Goal: Transaction & Acquisition: Purchase product/service

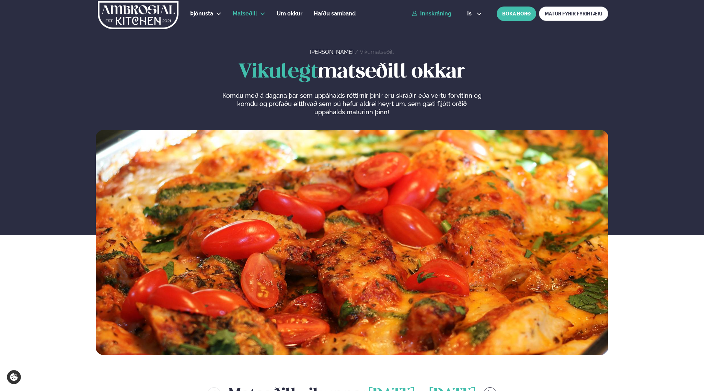
click at [437, 14] on link "Innskráning" at bounding box center [431, 14] width 39 height 6
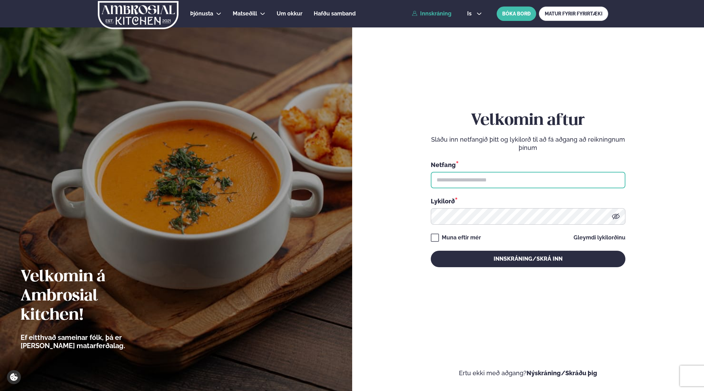
click at [464, 174] on input "text" at bounding box center [528, 180] width 195 height 16
click at [476, 188] on div "Netfang * Lykilorð *" at bounding box center [528, 192] width 195 height 64
click at [476, 182] on input "text" at bounding box center [528, 180] width 195 height 16
type input "**********"
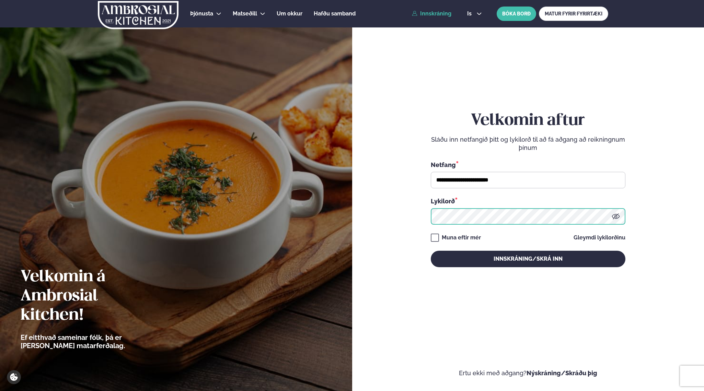
click at [431, 251] on button "Innskráning/Skrá inn" at bounding box center [528, 259] width 195 height 16
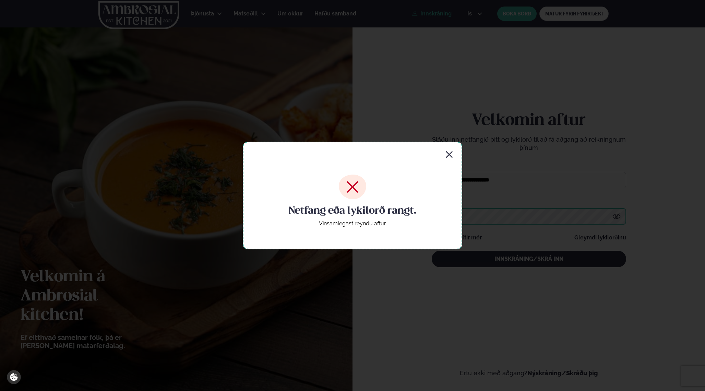
click at [432, 251] on button "Innskráning/Skrá inn" at bounding box center [529, 259] width 195 height 16
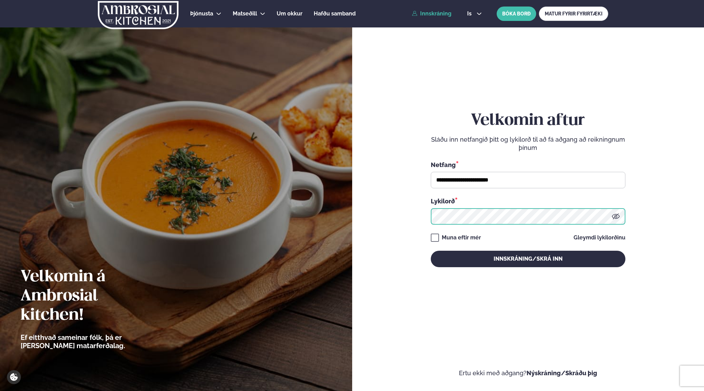
click at [431, 251] on button "Innskráning/Skrá inn" at bounding box center [528, 259] width 195 height 16
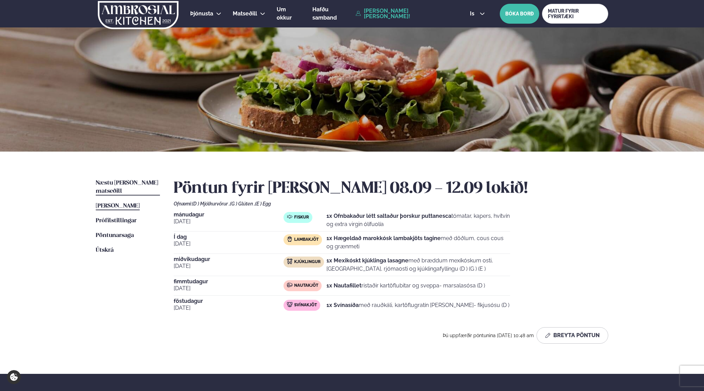
click at [116, 185] on span "Næstu [PERSON_NAME] matseðill" at bounding box center [127, 187] width 62 height 14
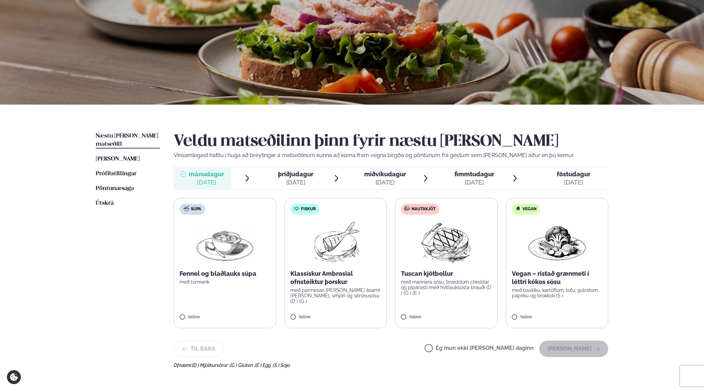
scroll to position [61, 0]
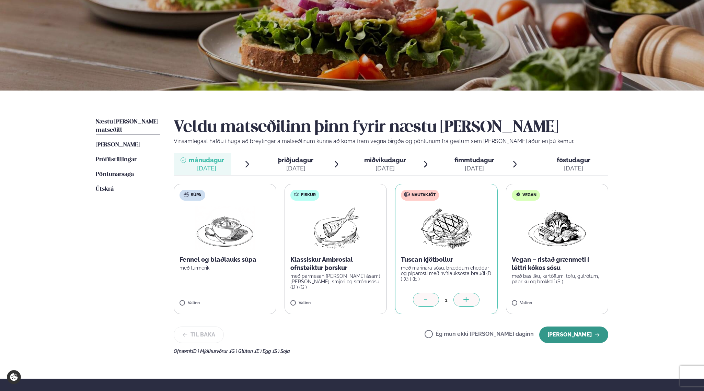
click at [551, 336] on button "[PERSON_NAME]" at bounding box center [573, 335] width 69 height 16
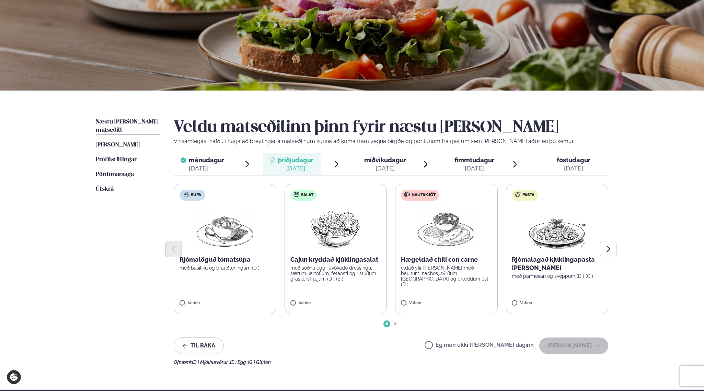
click at [467, 292] on label "Nautakjöt Hægeldað chili con carne eldað yfir [PERSON_NAME] með baunum, nachos,…" at bounding box center [446, 249] width 103 height 130
click at [564, 342] on button "[PERSON_NAME]" at bounding box center [573, 346] width 69 height 16
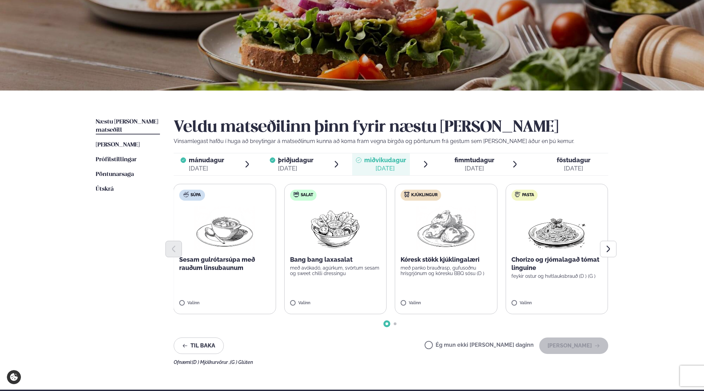
click at [435, 302] on div "Valinn" at bounding box center [445, 304] width 91 height 6
click at [425, 299] on label "Kjúklingur Kóresk stökk kjúklingalæri með panko brauðrasp, gufusoðnu hrísgrjónu…" at bounding box center [446, 249] width 103 height 130
click at [572, 341] on button "[PERSON_NAME]" at bounding box center [573, 346] width 69 height 16
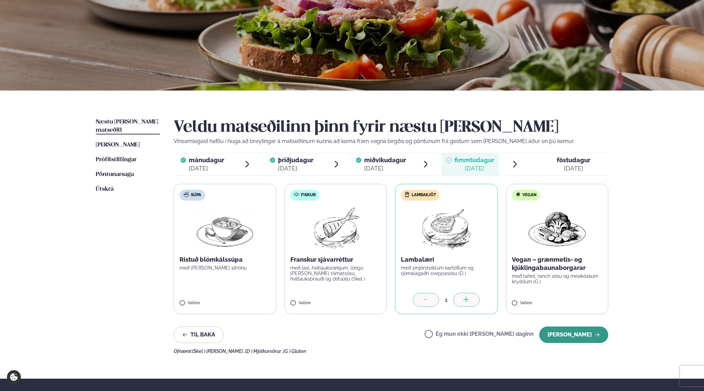
click at [570, 334] on button "[PERSON_NAME]" at bounding box center [573, 335] width 69 height 16
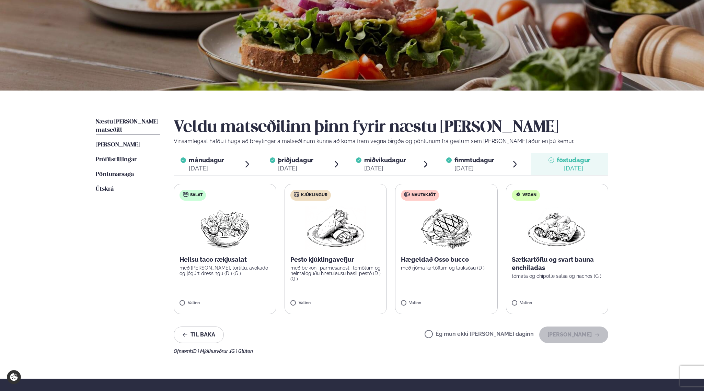
click at [455, 167] on div "[DATE]" at bounding box center [474, 168] width 40 height 8
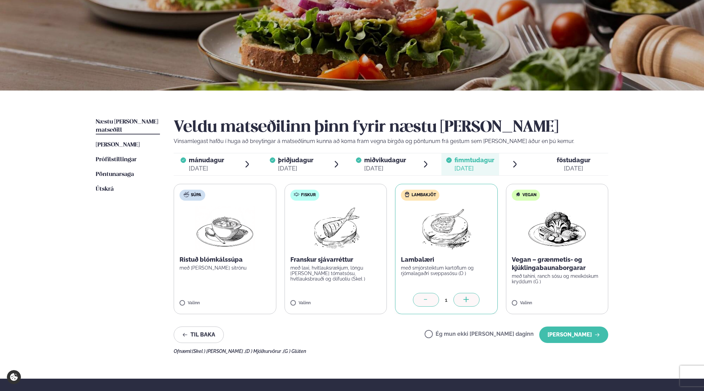
click at [585, 156] on div "föstudagur fös." at bounding box center [573, 160] width 34 height 8
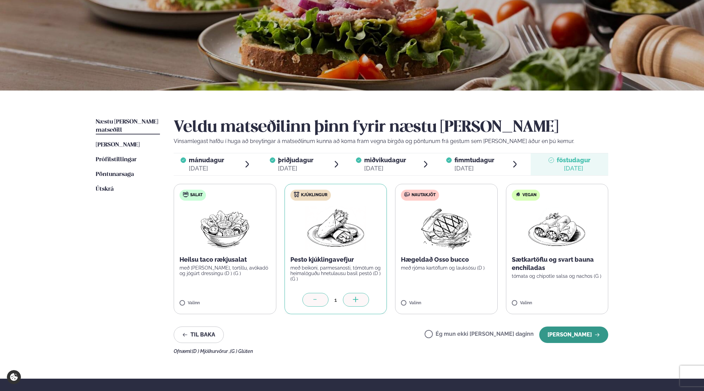
click at [557, 333] on button "[PERSON_NAME]" at bounding box center [573, 335] width 69 height 16
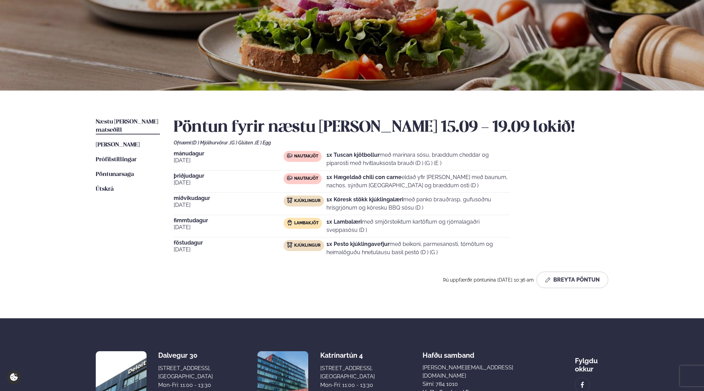
scroll to position [0, 0]
